Goal: Task Accomplishment & Management: Complete application form

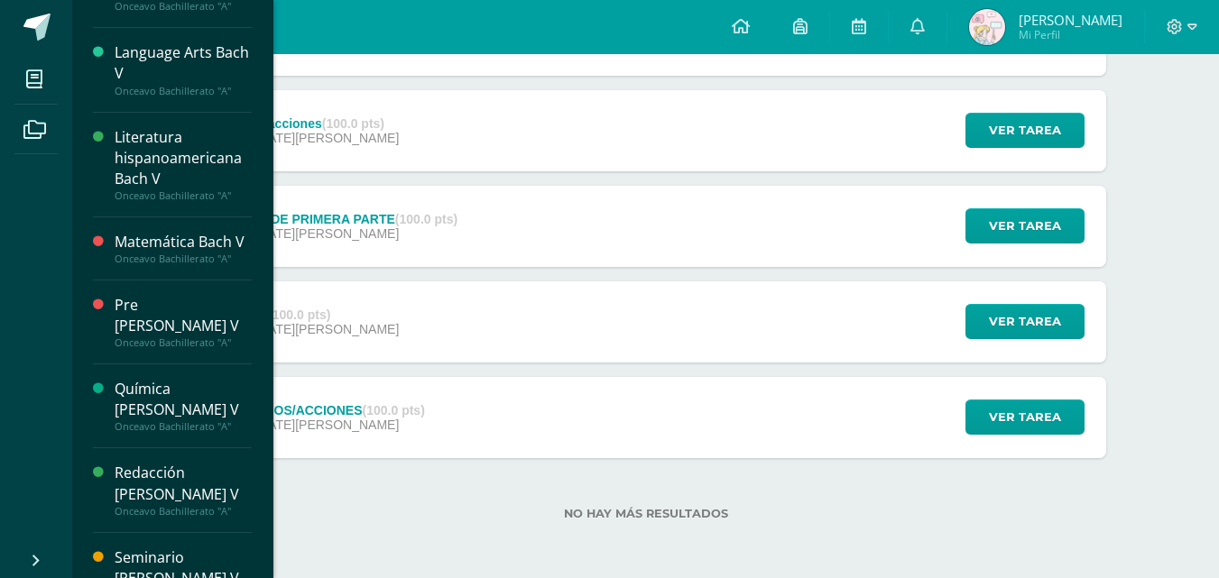
scroll to position [495, 0]
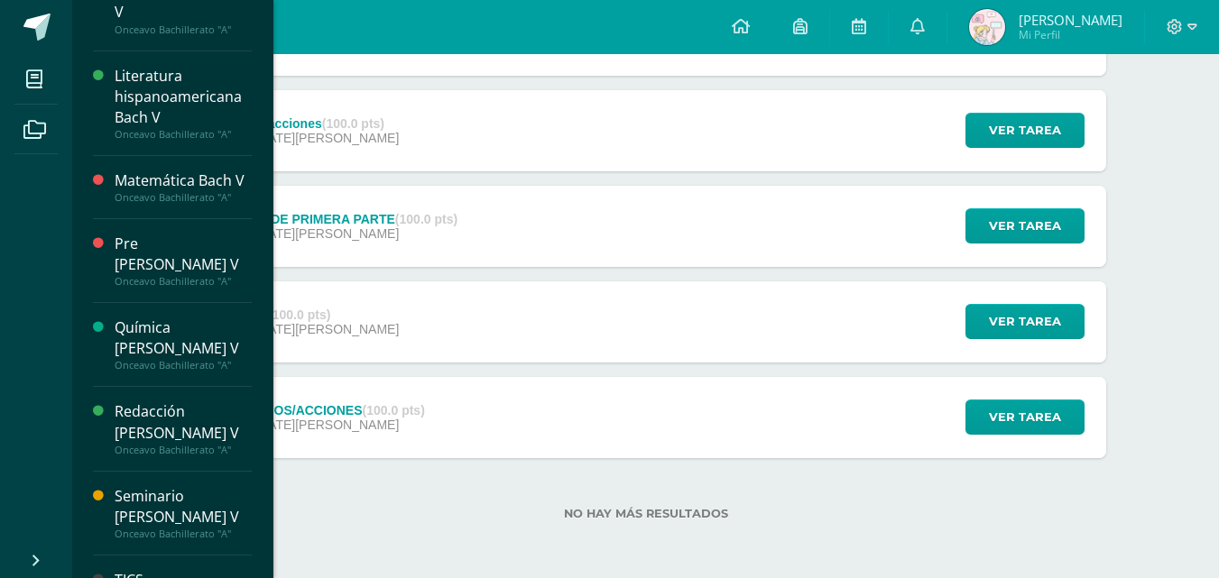
click at [189, 486] on div "Seminario [PERSON_NAME] V" at bounding box center [183, 507] width 137 height 42
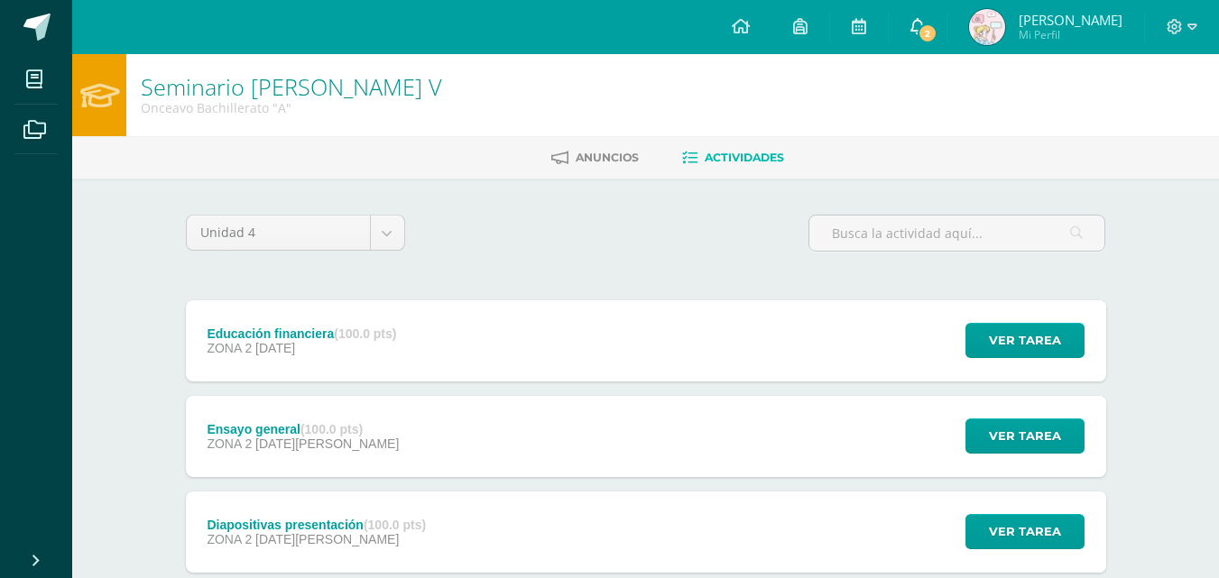
click at [937, 32] on span "2" at bounding box center [928, 33] width 20 height 20
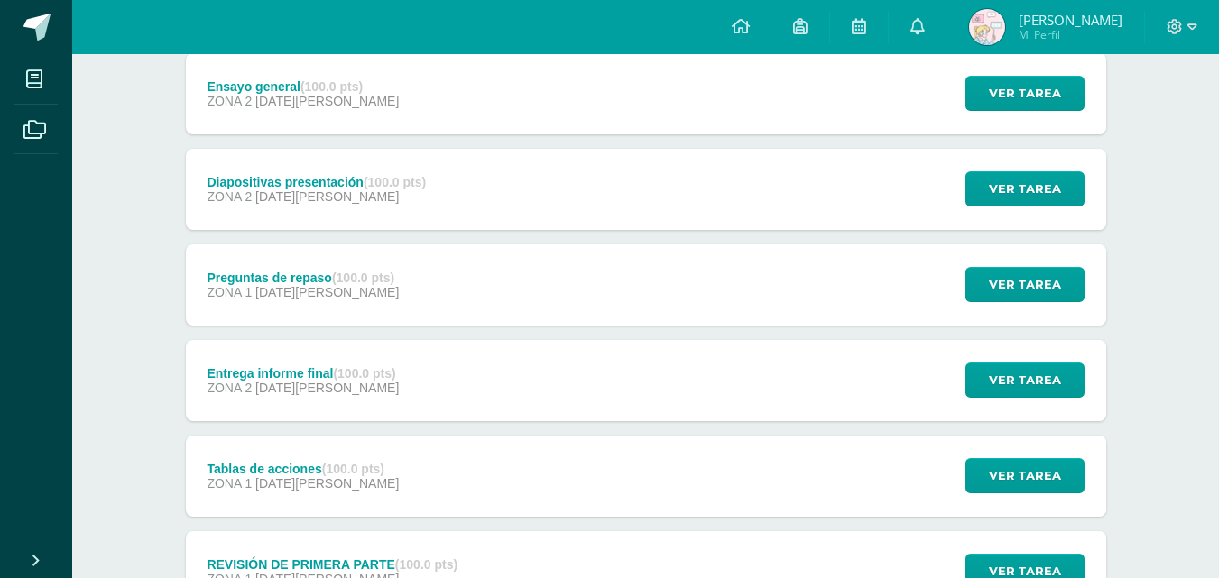
scroll to position [345, 0]
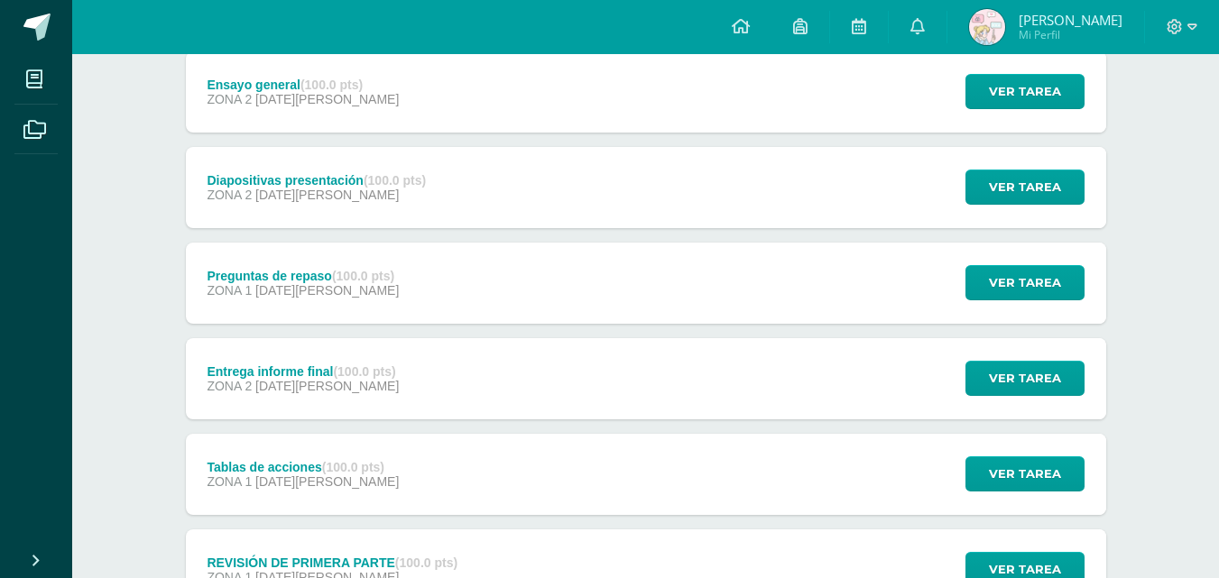
click at [623, 403] on div "Entrega informe final (100.0 pts) ZONA 2 [DATE][PERSON_NAME] Ver tarea Entrega …" at bounding box center [646, 378] width 920 height 81
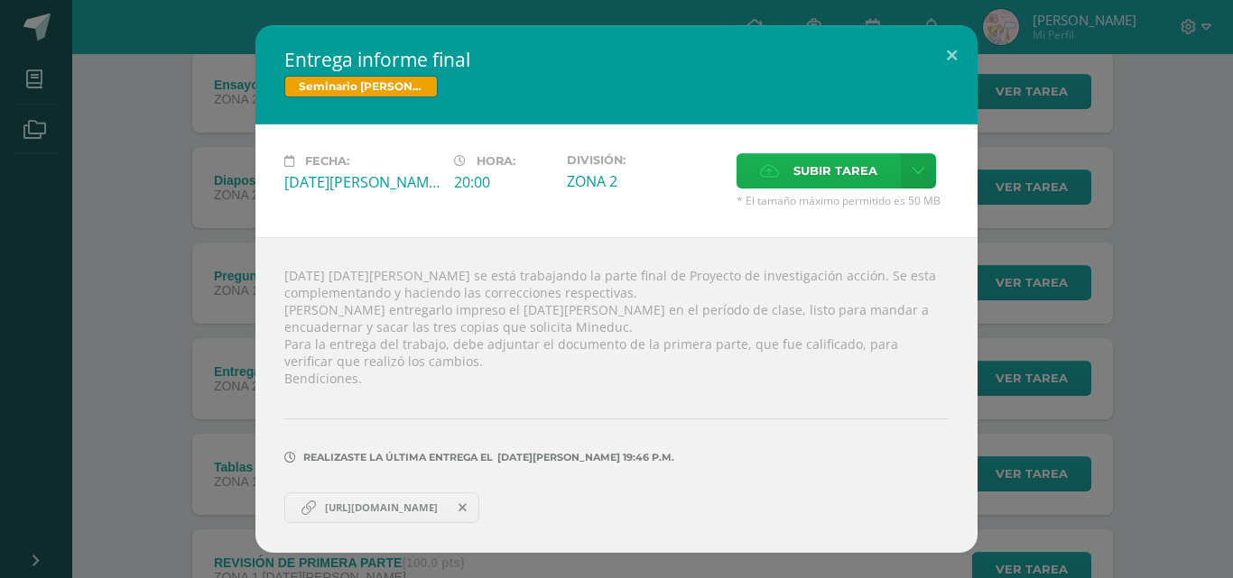
click at [857, 164] on span "Subir tarea" at bounding box center [835, 170] width 84 height 33
click at [0, 0] on input "Subir tarea" at bounding box center [0, 0] width 0 height 0
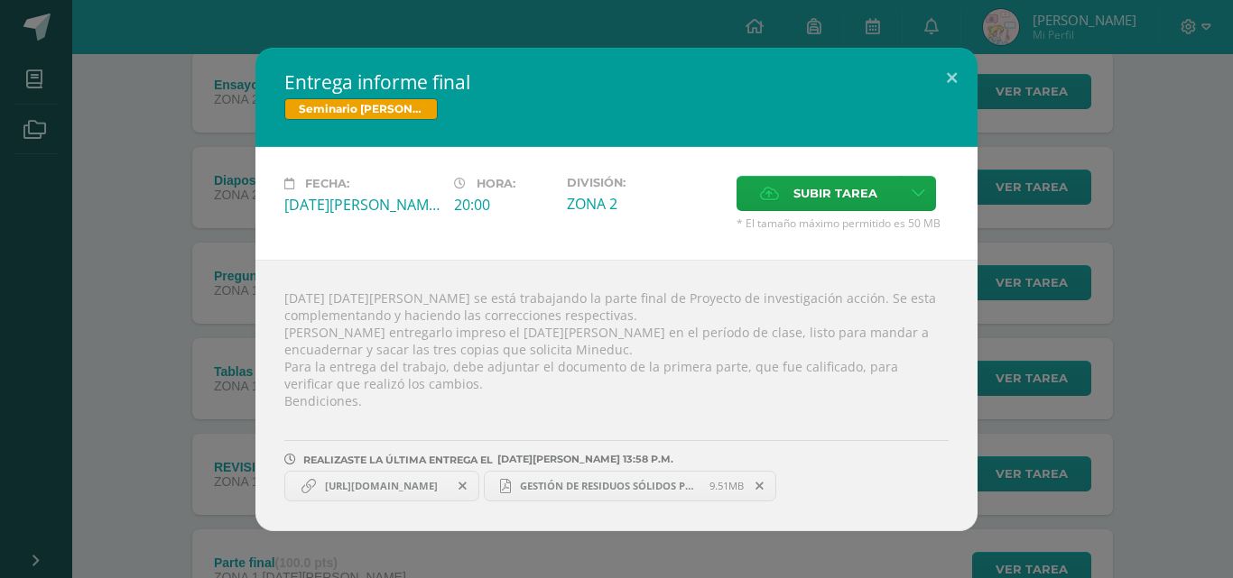
click at [1126, 185] on div "Entrega informe final Seminario [PERSON_NAME] V Fecha: [DATE][PERSON_NAME] Hora…" at bounding box center [616, 290] width 1218 height 484
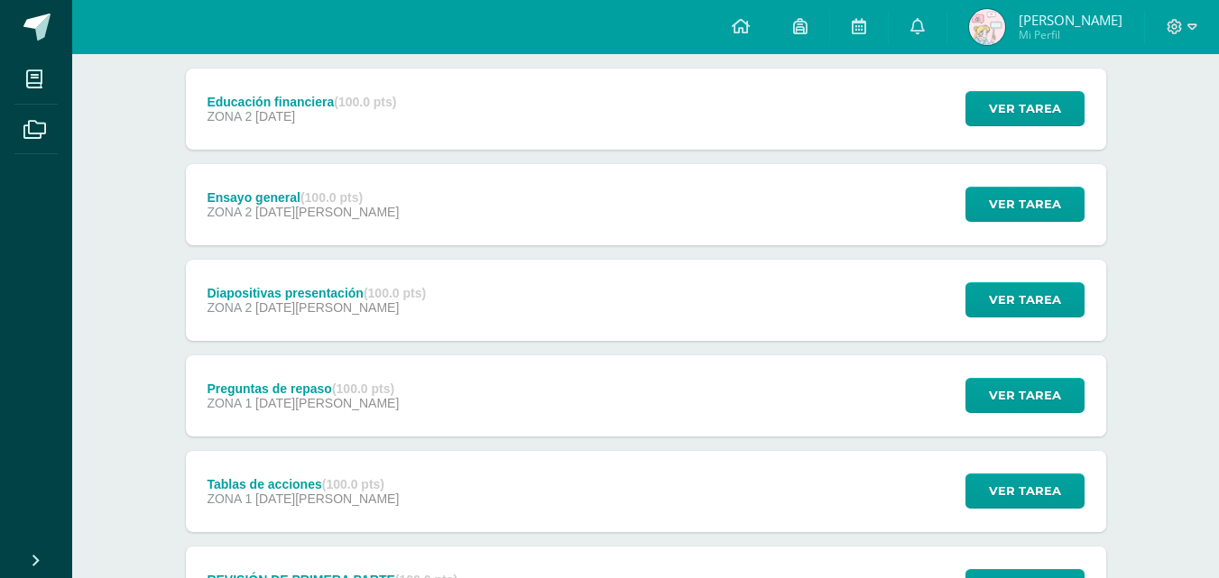
scroll to position [282, 0]
